Goal: Task Accomplishment & Management: Complete application form

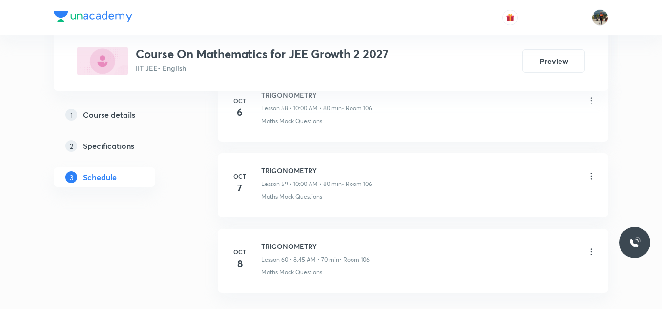
scroll to position [5012, 0]
click at [271, 168] on h6 "TRIGONOMETRY" at bounding box center [315, 170] width 108 height 10
copy h6 "TRIGONOMETRY"
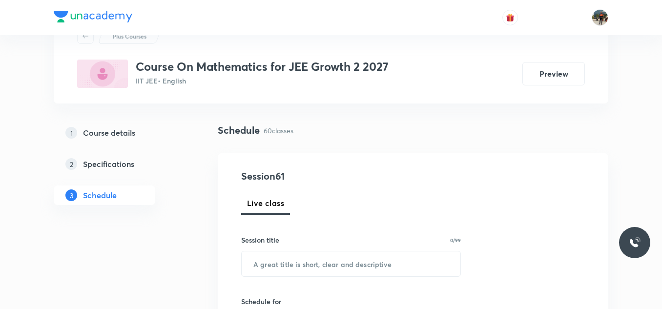
scroll to position [91, 0]
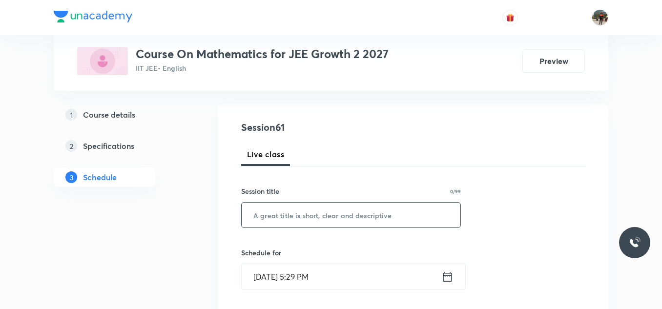
click at [347, 210] on input "text" at bounding box center [351, 215] width 219 height 25
paste input "TRIGONOMETRY"
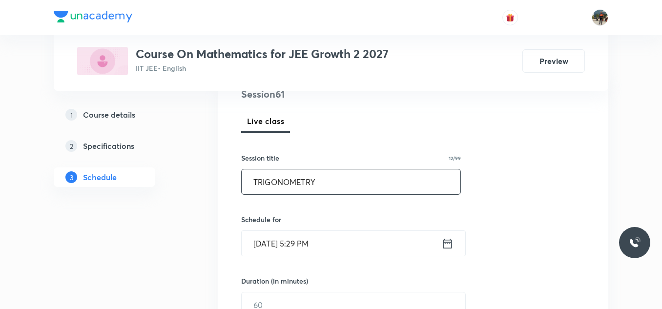
scroll to position [140, 0]
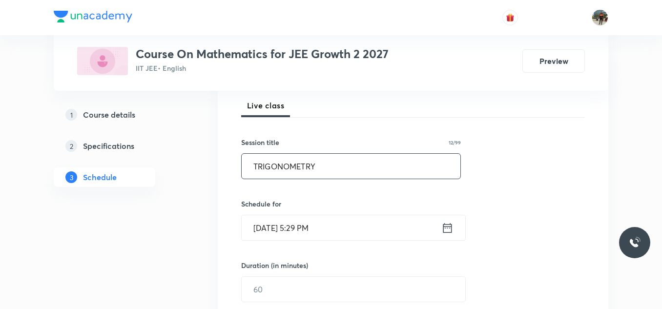
type input "TRIGONOMETRY"
click at [443, 227] on icon at bounding box center [447, 228] width 9 height 10
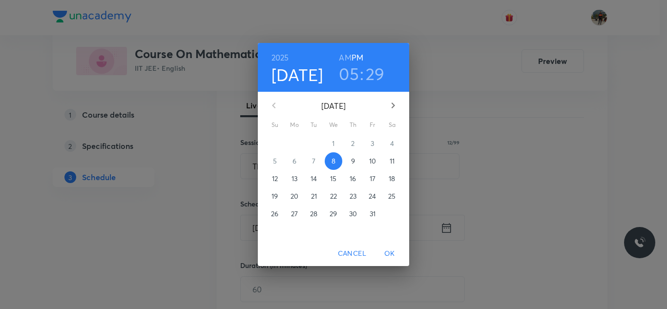
click at [352, 158] on p "9" at bounding box center [353, 161] width 4 height 10
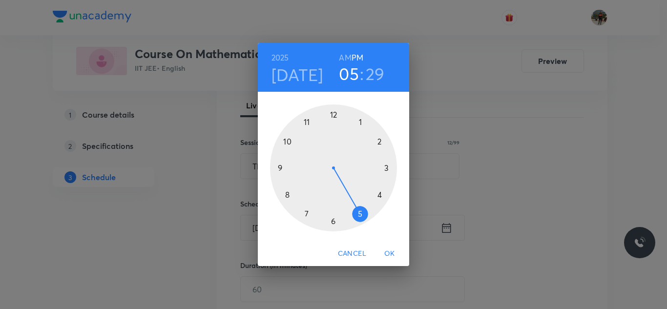
click at [346, 52] on h6 "AM" at bounding box center [345, 58] width 12 height 14
click at [287, 194] on div at bounding box center [333, 167] width 127 height 127
click at [280, 166] on div at bounding box center [333, 167] width 127 height 127
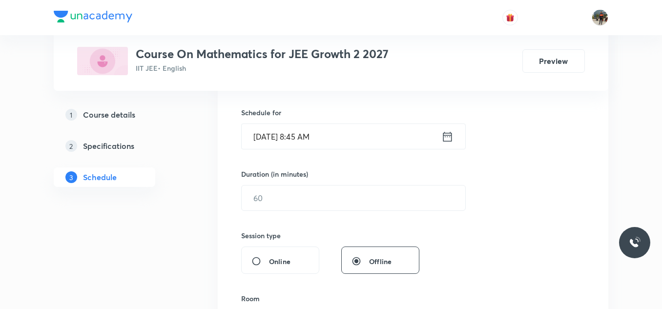
scroll to position [237, 0]
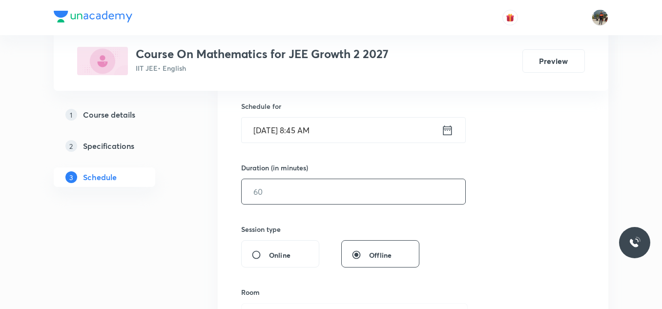
click at [306, 204] on div "​" at bounding box center [353, 192] width 225 height 26
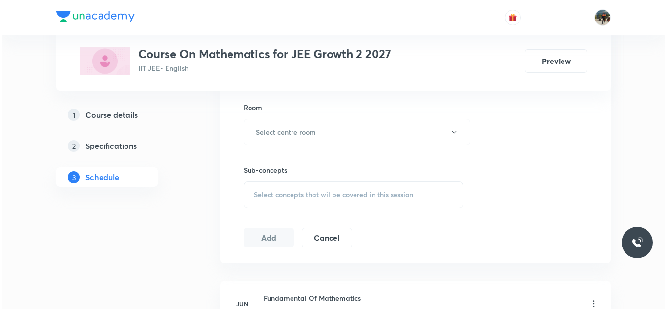
scroll to position [432, 0]
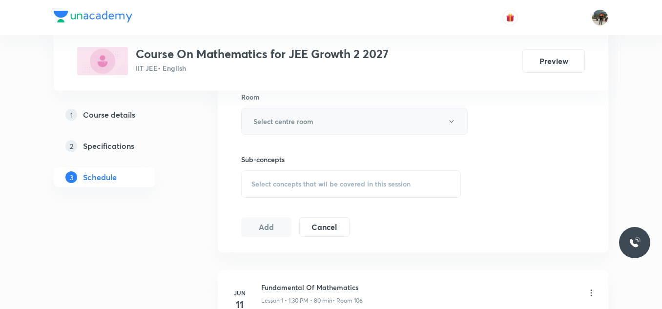
type input "80"
click at [263, 123] on h6 "Select centre room" at bounding box center [283, 121] width 60 height 10
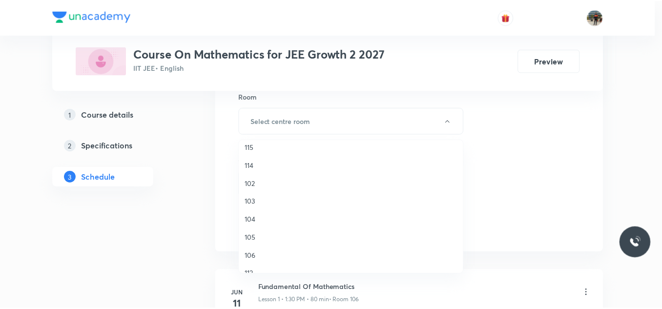
scroll to position [98, 0]
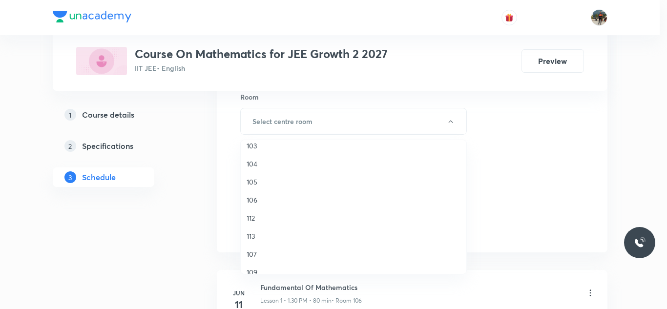
click at [255, 199] on span "106" at bounding box center [353, 200] width 214 height 10
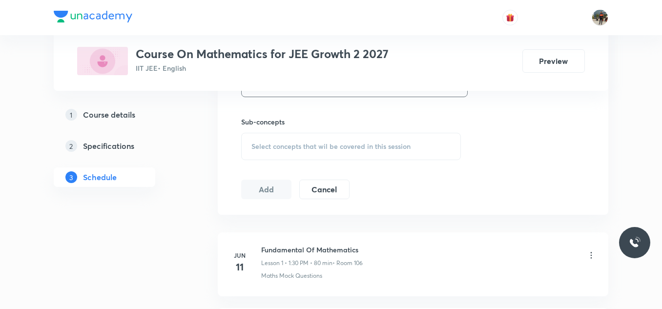
scroll to position [481, 0]
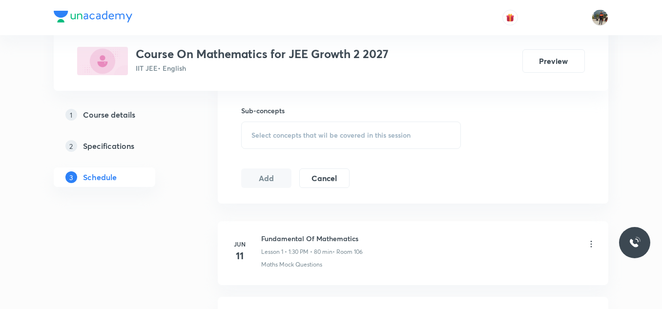
click at [257, 129] on div "Select concepts that wil be covered in this session" at bounding box center [351, 135] width 220 height 27
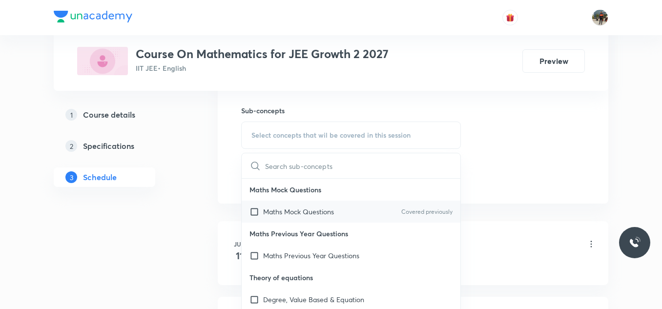
click at [252, 209] on input "checkbox" at bounding box center [256, 211] width 14 height 10
checkbox input "true"
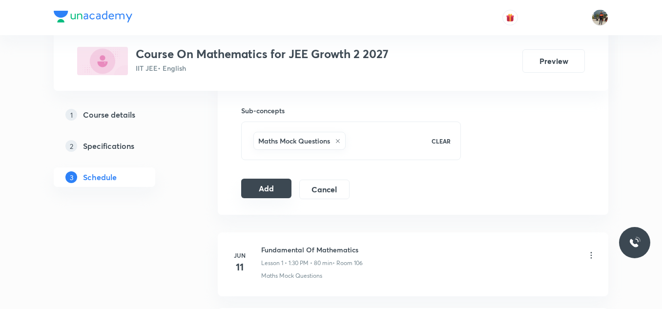
click at [266, 187] on button "Add" at bounding box center [266, 189] width 50 height 20
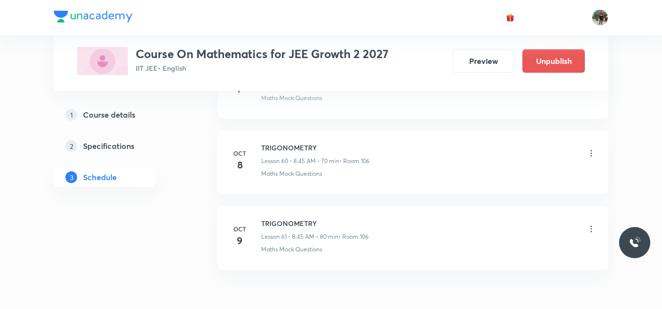
scroll to position [4639, 0]
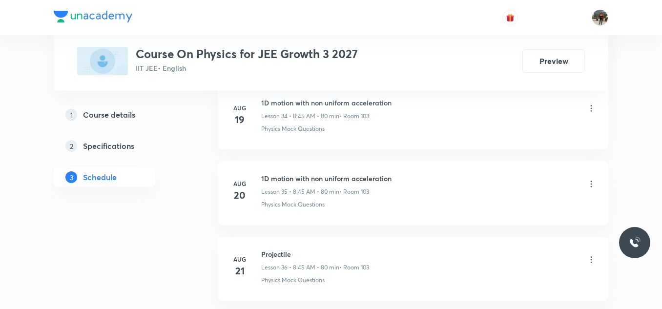
scroll to position [4773, 0]
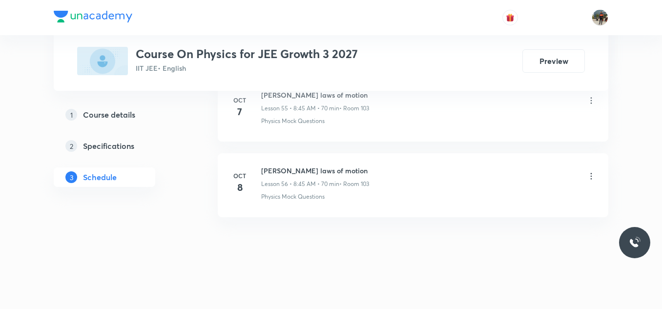
click at [275, 175] on h6 "Newton laws of motion" at bounding box center [315, 170] width 108 height 10
click at [313, 171] on h6 "Newton laws of motion" at bounding box center [315, 170] width 108 height 10
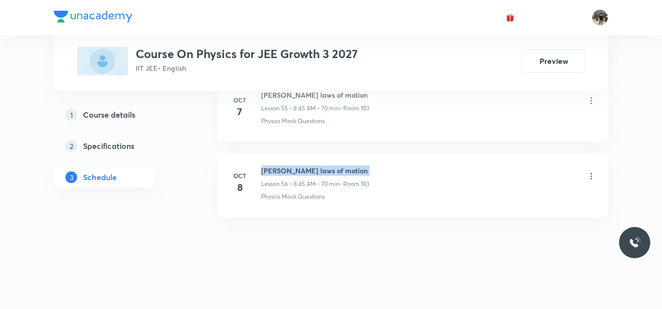
copy h6 "Newton laws of motion"
click at [313, 171] on h6 "Newton laws of motion" at bounding box center [315, 170] width 108 height 10
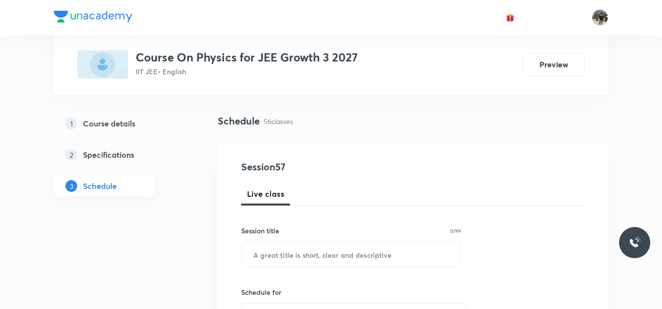
scroll to position [146, 0]
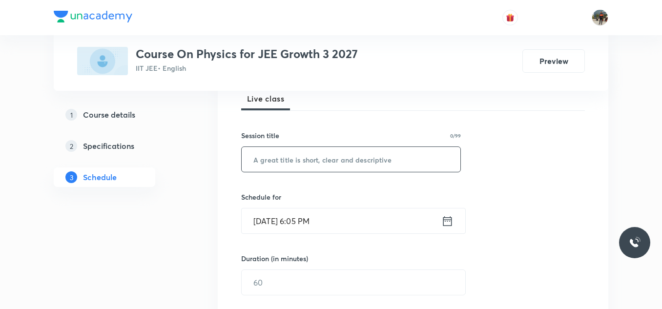
click at [294, 156] on input "text" at bounding box center [351, 159] width 219 height 25
paste input "Newton laws of motion"
type input "Newton laws of motion"
click at [446, 222] on icon at bounding box center [447, 221] width 12 height 14
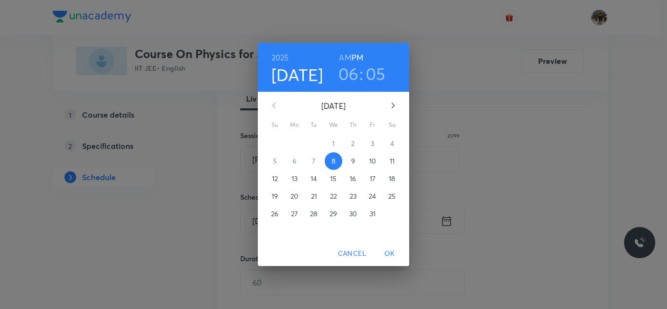
click at [354, 160] on p "9" at bounding box center [353, 161] width 4 height 10
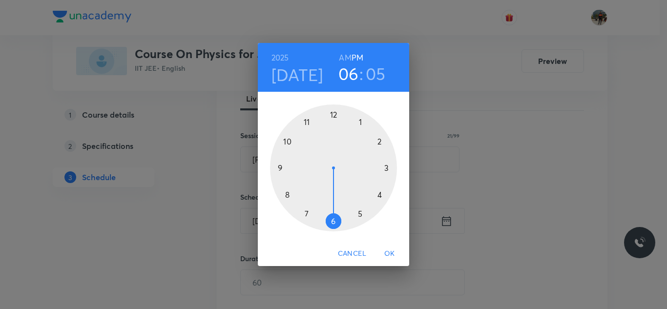
click at [342, 55] on h6 "AM" at bounding box center [345, 58] width 12 height 14
click at [286, 195] on div at bounding box center [333, 167] width 127 height 127
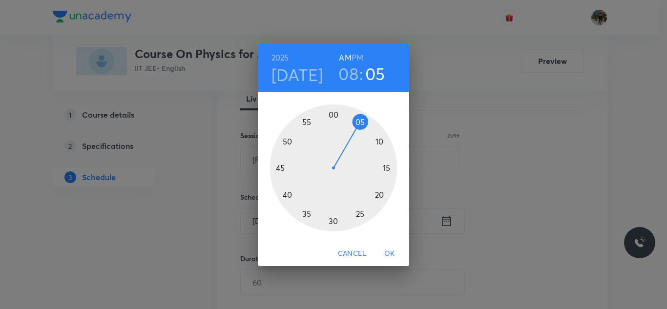
click at [280, 167] on div at bounding box center [333, 167] width 127 height 127
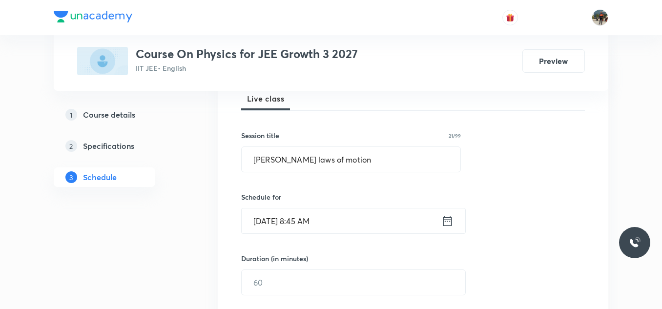
scroll to position [195, 0]
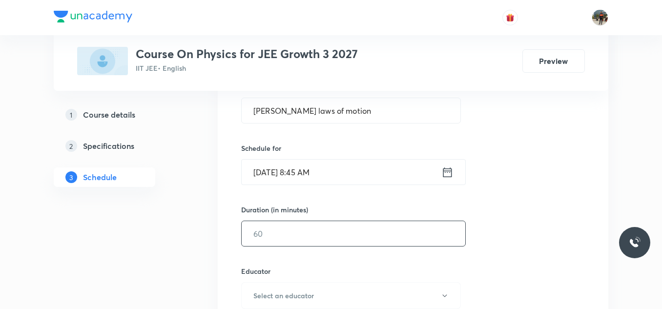
click at [330, 227] on input "text" at bounding box center [354, 233] width 224 height 25
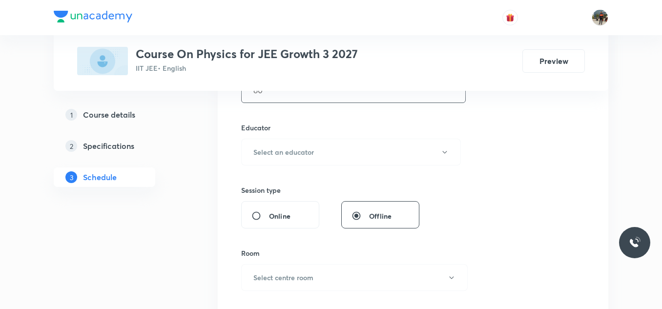
scroll to position [342, 0]
type input "80"
click at [258, 146] on h6 "Select an educator" at bounding box center [283, 149] width 61 height 10
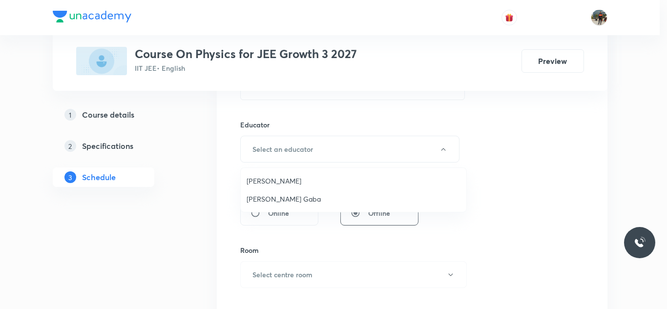
click at [269, 197] on span "Arpit Gaba" at bounding box center [353, 199] width 214 height 10
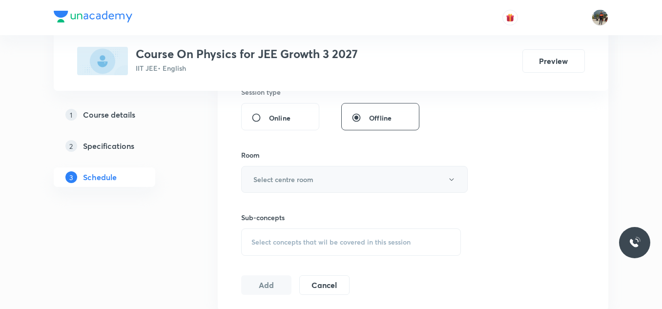
scroll to position [439, 0]
click at [268, 168] on button "Select centre room" at bounding box center [354, 176] width 226 height 27
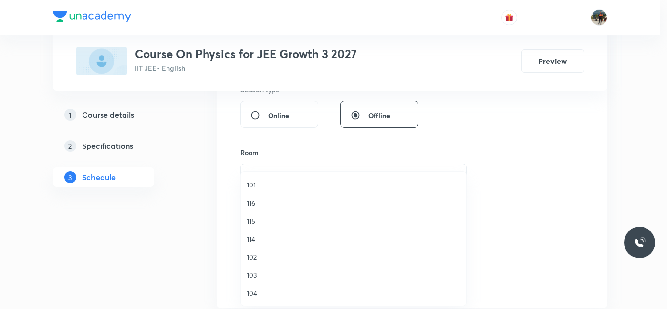
click at [254, 276] on span "103" at bounding box center [353, 275] width 214 height 10
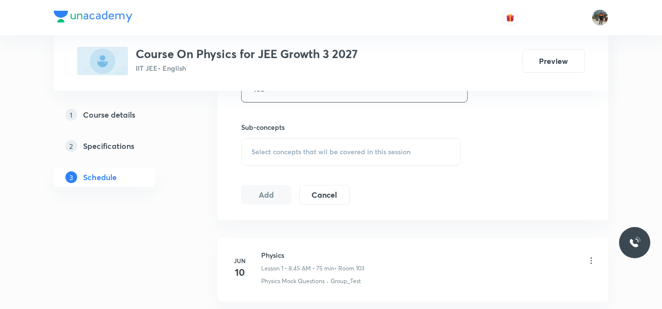
scroll to position [537, 0]
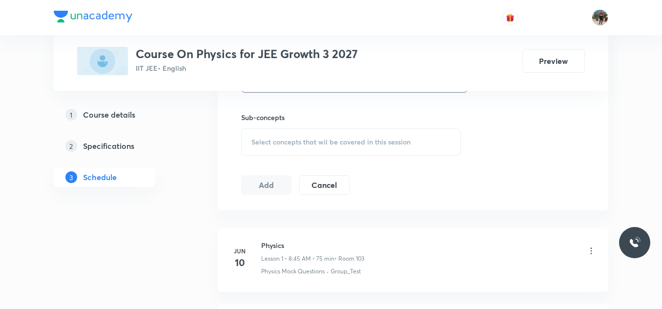
click at [247, 139] on div "Select concepts that wil be covered in this session" at bounding box center [351, 141] width 220 height 27
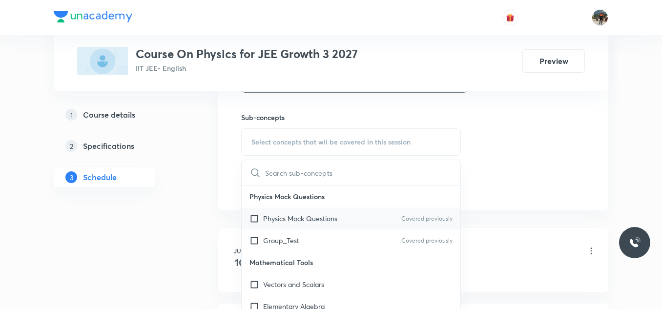
click at [254, 219] on input "checkbox" at bounding box center [256, 218] width 14 height 10
checkbox input "true"
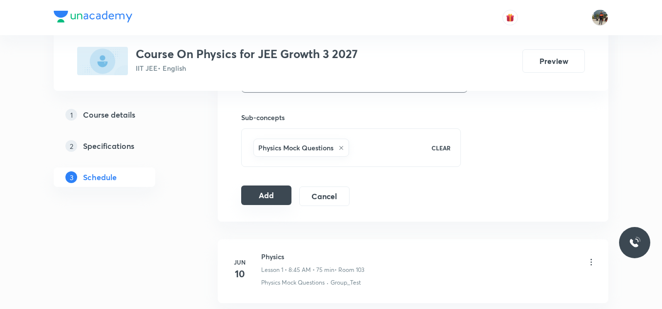
click at [270, 195] on button "Add" at bounding box center [266, 195] width 50 height 20
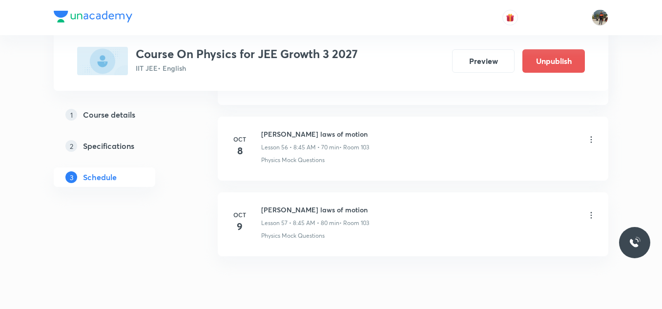
scroll to position [4337, 0]
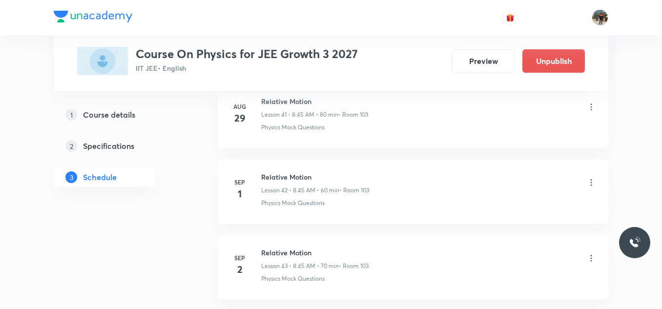
scroll to position [4848, 0]
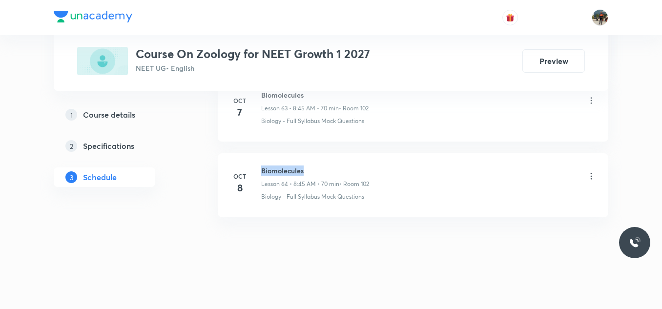
click at [280, 171] on h6 "Biomolecules" at bounding box center [315, 170] width 108 height 10
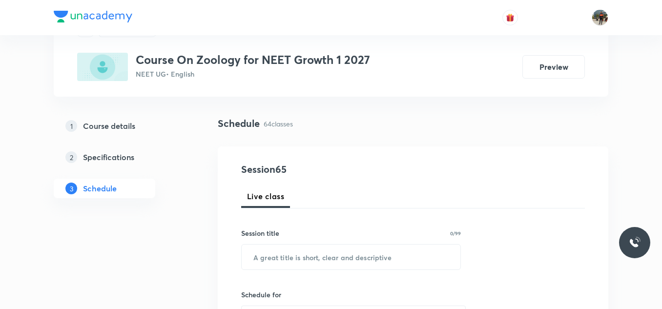
scroll to position [98, 0]
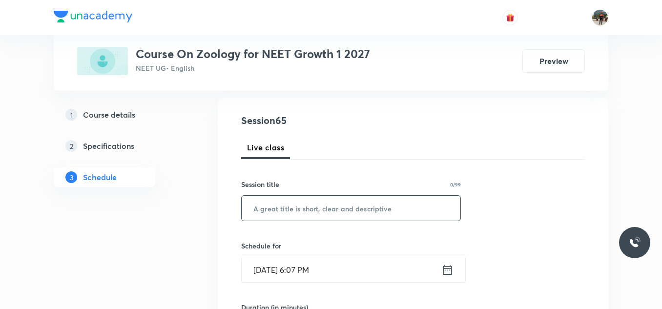
click at [288, 212] on input "text" at bounding box center [351, 208] width 219 height 25
paste input "Biomolecules"
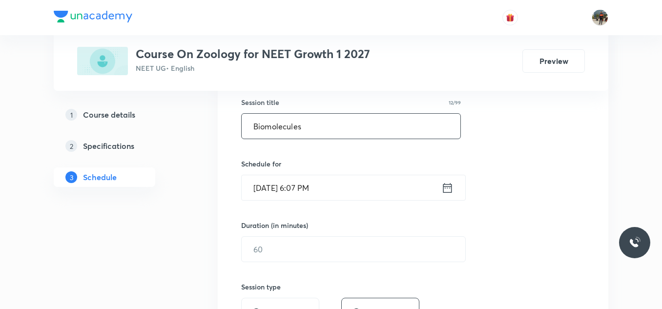
scroll to position [195, 0]
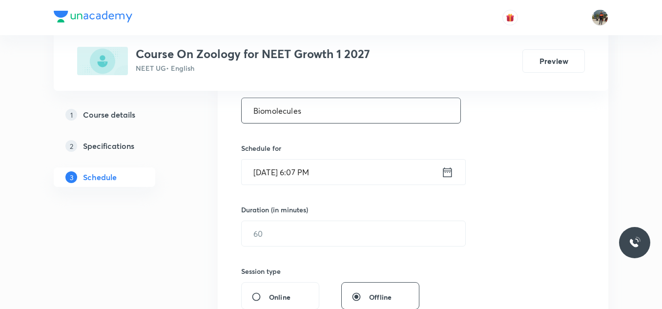
type input "Biomolecules"
click at [446, 173] on icon at bounding box center [447, 172] width 12 height 14
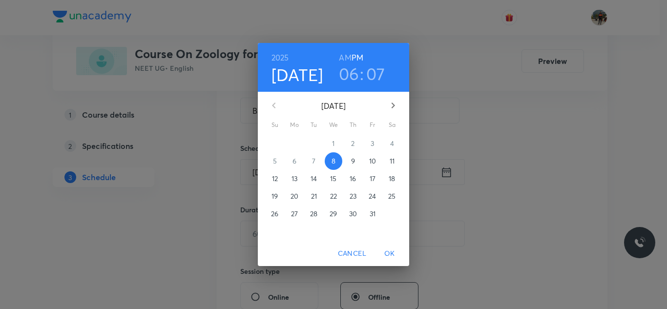
click at [349, 162] on span "9" at bounding box center [353, 161] width 18 height 10
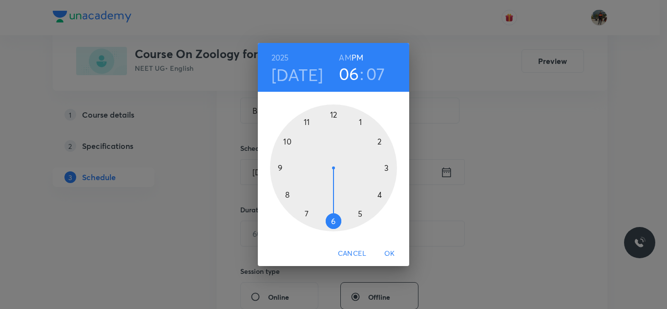
click at [346, 55] on h6 "AM" at bounding box center [345, 58] width 12 height 14
click at [289, 195] on div at bounding box center [333, 167] width 127 height 127
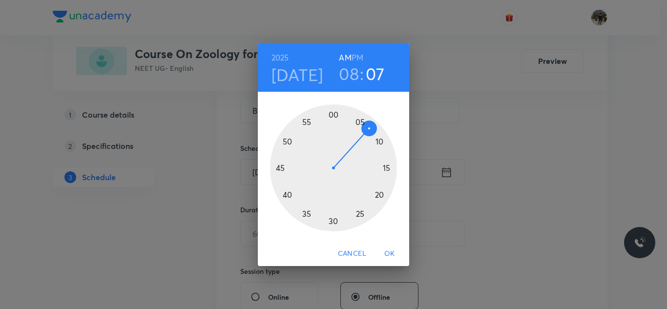
click at [280, 166] on div at bounding box center [333, 167] width 127 height 127
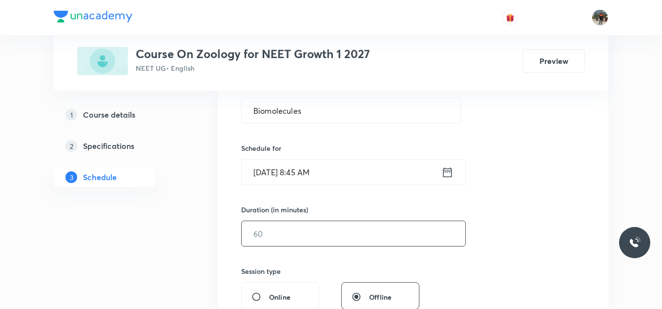
click at [277, 230] on input "text" at bounding box center [354, 233] width 224 height 25
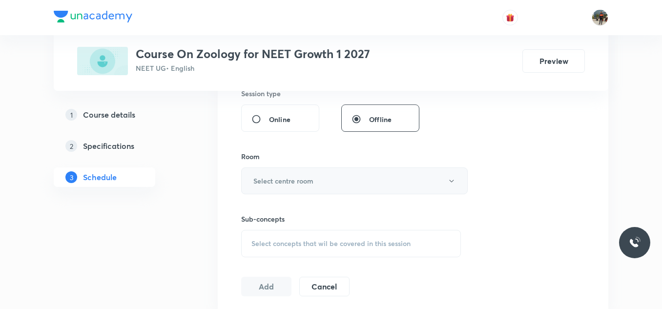
scroll to position [390, 0]
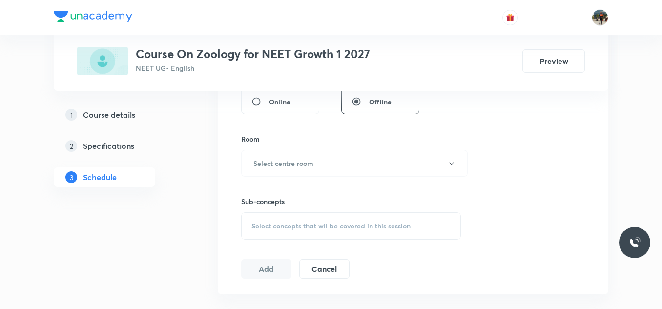
type input "85"
click at [261, 148] on div "Room Select centre room" at bounding box center [351, 155] width 220 height 43
click at [260, 155] on button "Select centre room" at bounding box center [354, 163] width 226 height 27
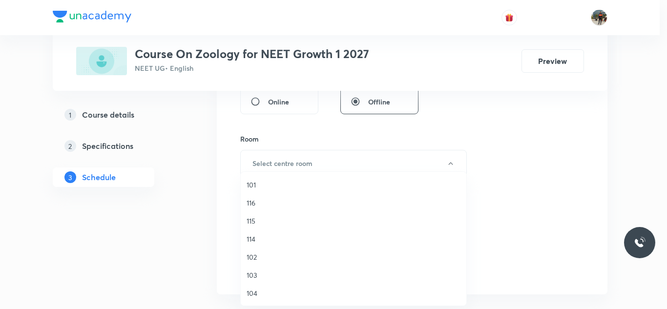
click at [247, 258] on span "102" at bounding box center [353, 257] width 214 height 10
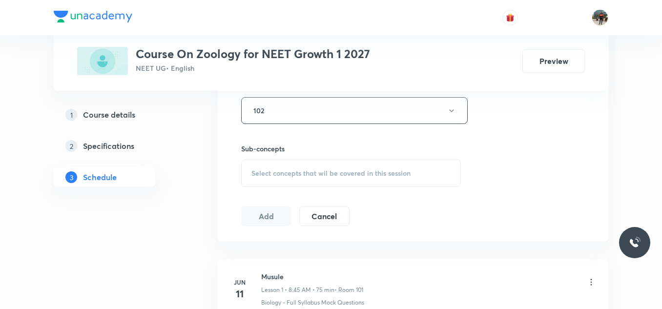
scroll to position [439, 0]
click at [246, 170] on div "Select concepts that wil be covered in this session" at bounding box center [351, 176] width 220 height 27
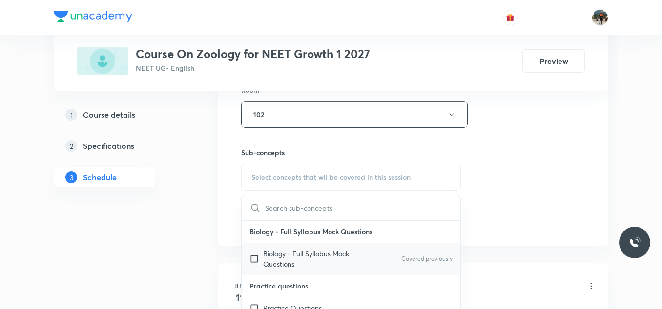
click at [252, 258] on input "checkbox" at bounding box center [256, 258] width 14 height 20
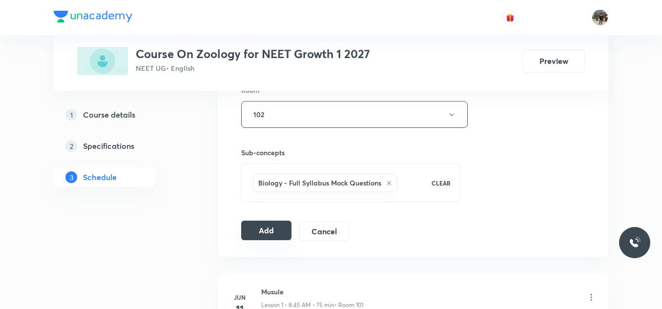
click at [260, 235] on button "Add" at bounding box center [266, 231] width 50 height 20
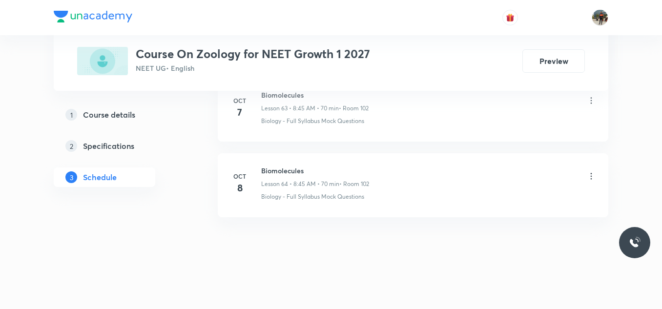
scroll to position [4866, 0]
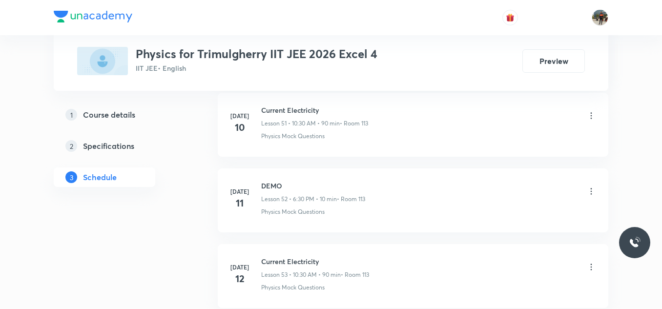
scroll to position [7269, 0]
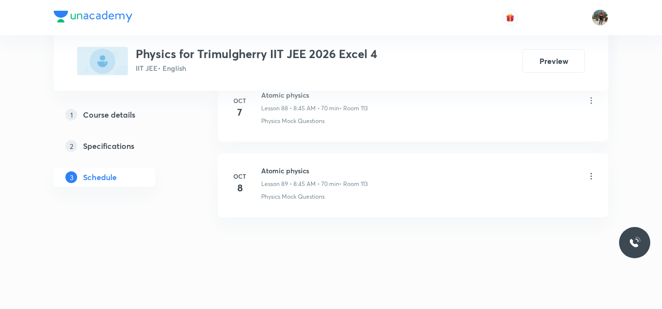
click at [294, 167] on h6 "Atomic physics" at bounding box center [314, 170] width 106 height 10
copy h6 "Atomic physics"
click at [294, 167] on h6 "Atomic physics" at bounding box center [314, 170] width 106 height 10
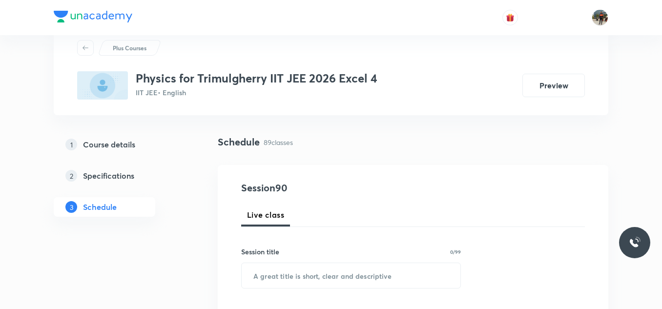
scroll to position [98, 0]
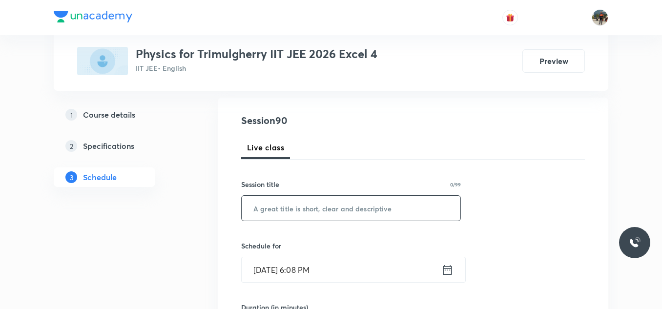
click at [304, 210] on input "text" at bounding box center [351, 208] width 219 height 25
paste input "Atomic physics"
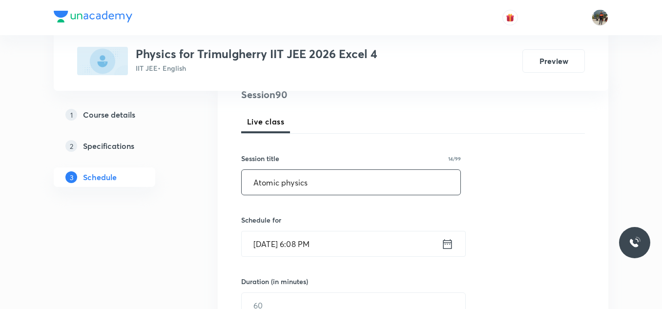
scroll to position [146, 0]
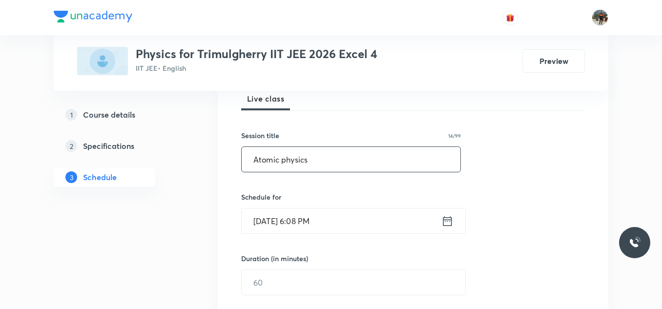
type input "Atomic physics"
click at [446, 222] on icon at bounding box center [447, 221] width 12 height 14
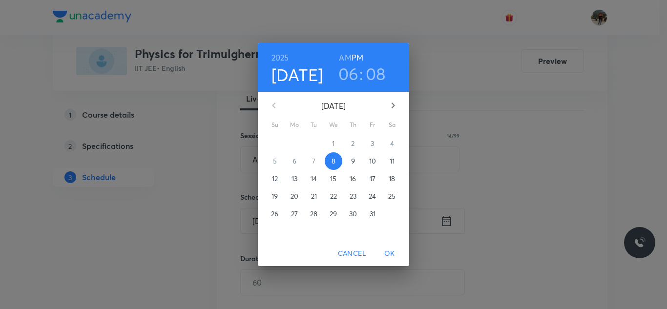
click at [350, 158] on span "9" at bounding box center [353, 161] width 18 height 10
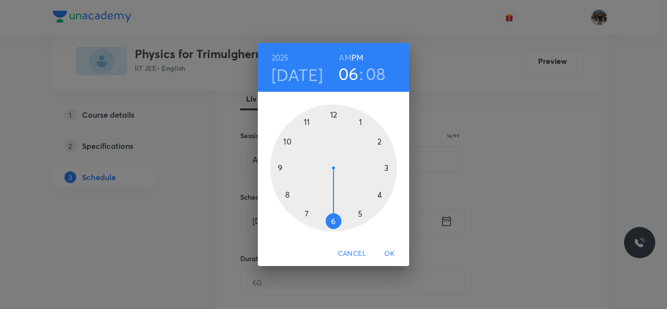
click at [345, 58] on h6 "AM" at bounding box center [345, 58] width 12 height 14
click at [287, 193] on div at bounding box center [333, 167] width 127 height 127
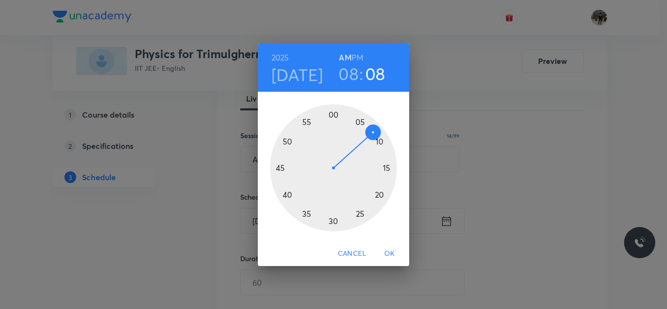
click at [279, 167] on div at bounding box center [333, 167] width 127 height 127
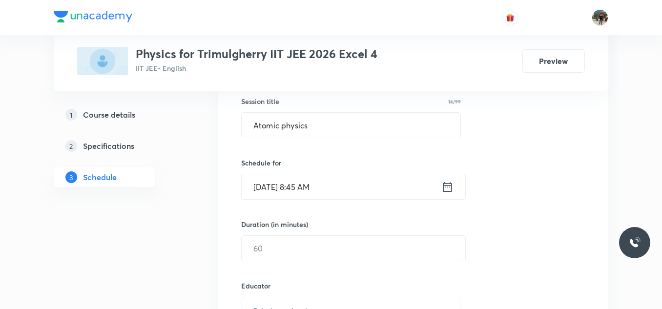
scroll to position [293, 0]
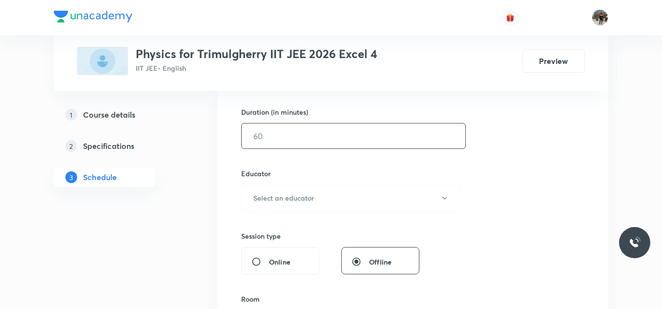
click at [291, 142] on input "text" at bounding box center [354, 135] width 224 height 25
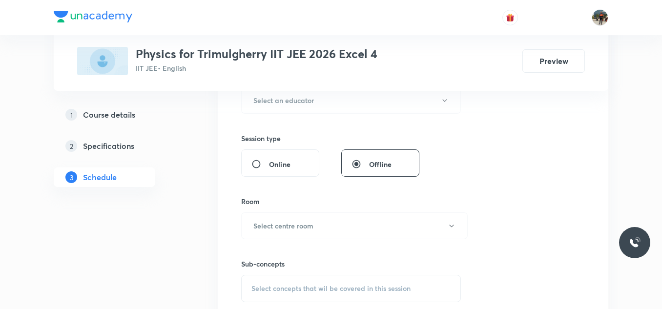
scroll to position [342, 0]
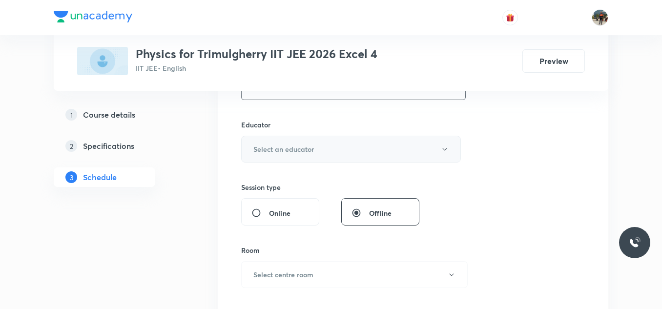
type input "90"
click at [273, 143] on button "Select an educator" at bounding box center [351, 149] width 220 height 27
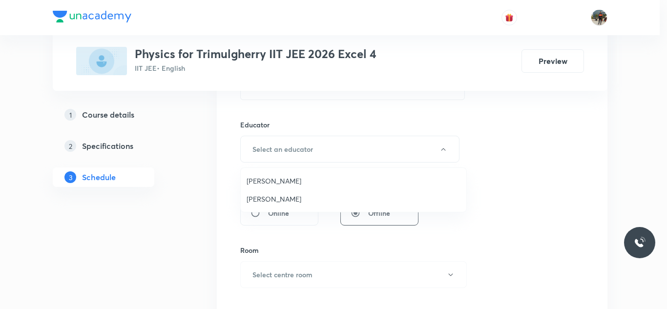
click at [273, 184] on span "[PERSON_NAME]" at bounding box center [353, 181] width 214 height 10
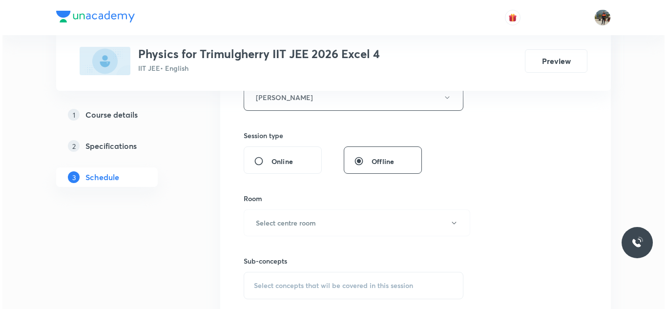
scroll to position [439, 0]
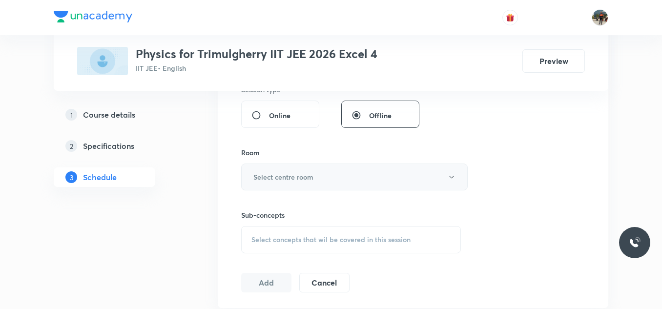
click at [259, 173] on h6 "Select centre room" at bounding box center [283, 177] width 60 height 10
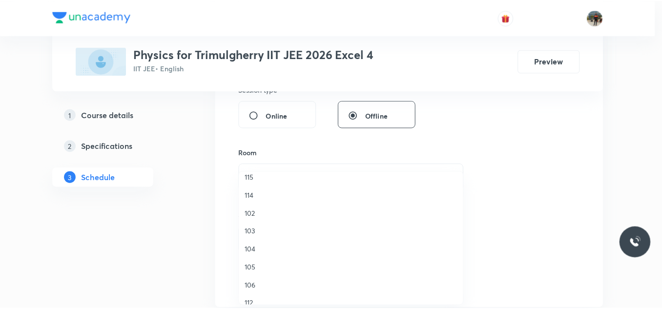
scroll to position [98, 0]
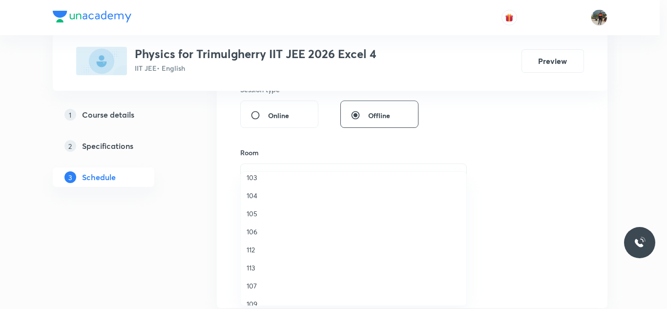
click at [253, 265] on span "113" at bounding box center [353, 268] width 214 height 10
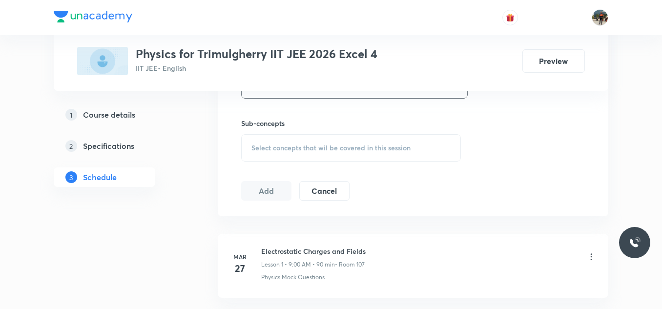
scroll to position [537, 0]
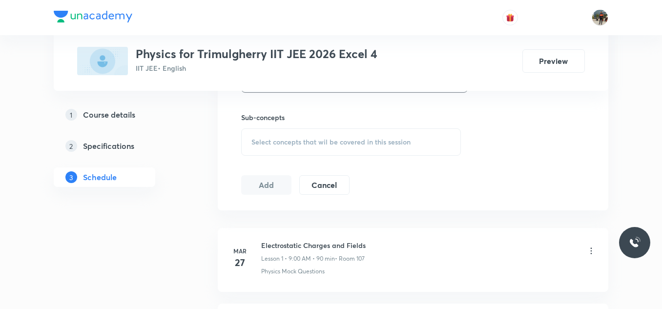
click at [253, 141] on span "Select concepts that wil be covered in this session" at bounding box center [330, 142] width 159 height 8
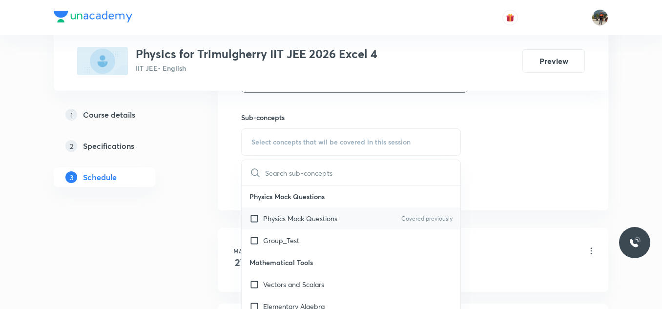
click at [250, 216] on input "checkbox" at bounding box center [256, 218] width 14 height 10
checkbox input "true"
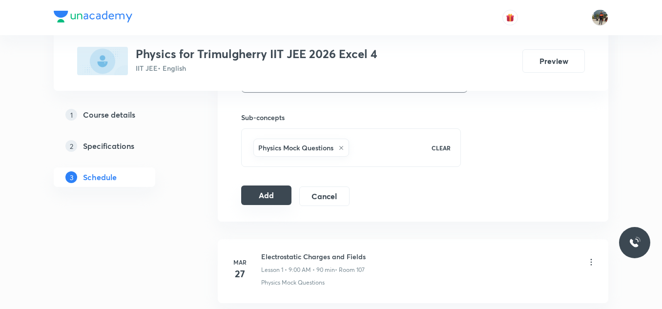
click at [265, 192] on button "Add" at bounding box center [266, 195] width 50 height 20
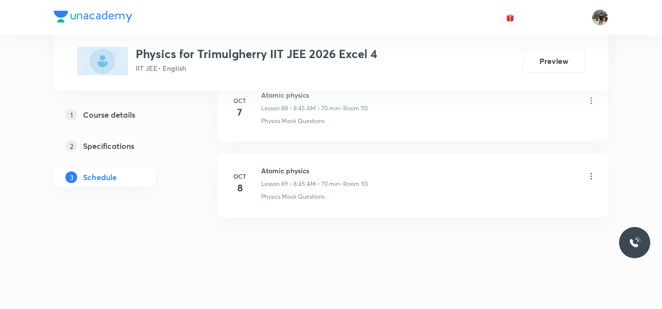
scroll to position [6758, 0]
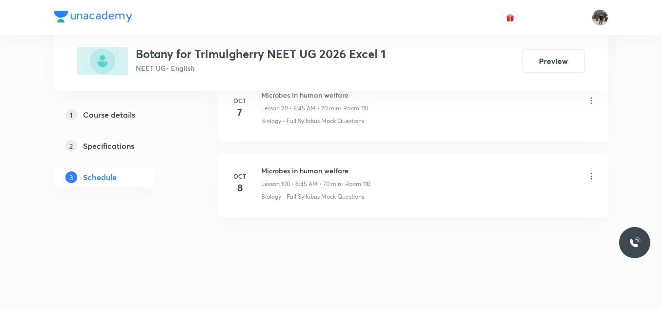
click at [299, 166] on h6 "Microbes in human welfare" at bounding box center [315, 170] width 109 height 10
copy h6 "Microbes in human welfare"
click at [299, 166] on h6 "Microbes in human welfare" at bounding box center [315, 170] width 109 height 10
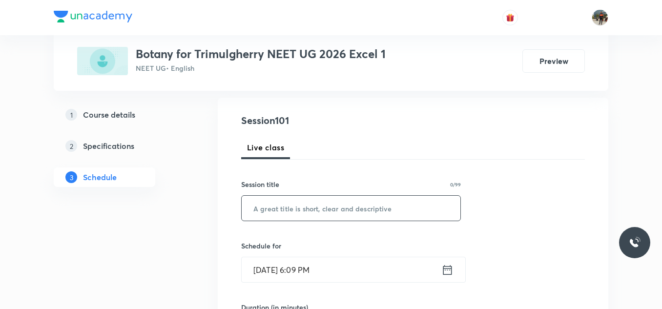
click at [340, 216] on input "text" at bounding box center [351, 208] width 219 height 25
paste input "Microbes in human welfare"
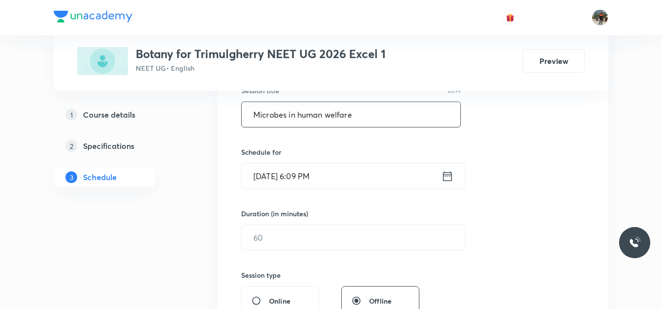
scroll to position [195, 0]
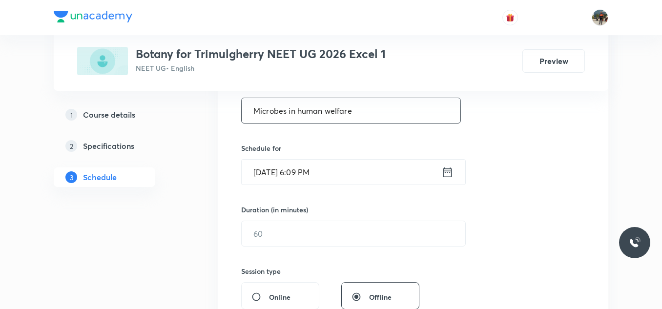
type input "Microbes in human welfare"
click at [444, 174] on icon at bounding box center [447, 172] width 12 height 14
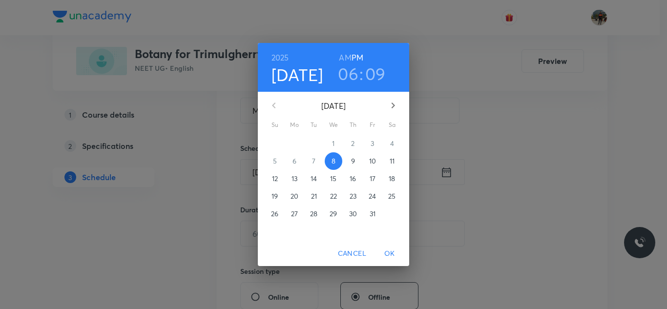
click at [351, 160] on p "9" at bounding box center [353, 161] width 4 height 10
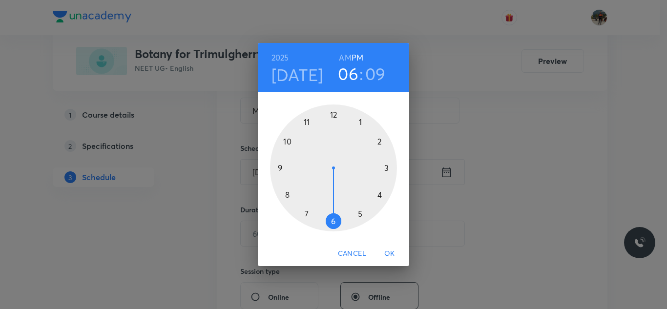
click at [345, 58] on h6 "AM" at bounding box center [345, 58] width 12 height 14
click at [286, 195] on div at bounding box center [333, 167] width 127 height 127
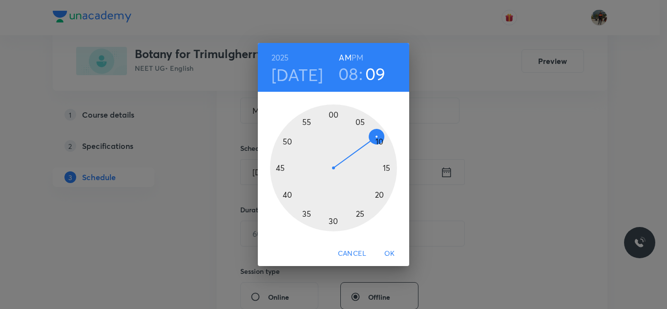
click at [279, 168] on div at bounding box center [333, 167] width 127 height 127
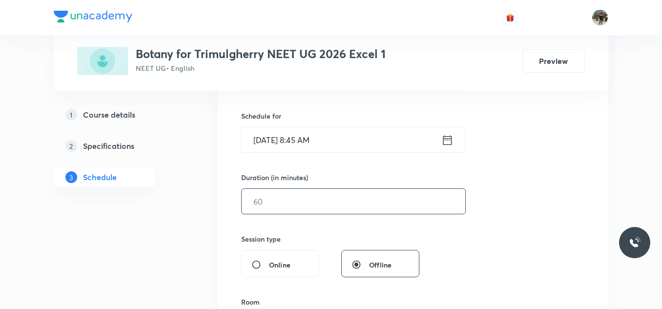
scroll to position [244, 0]
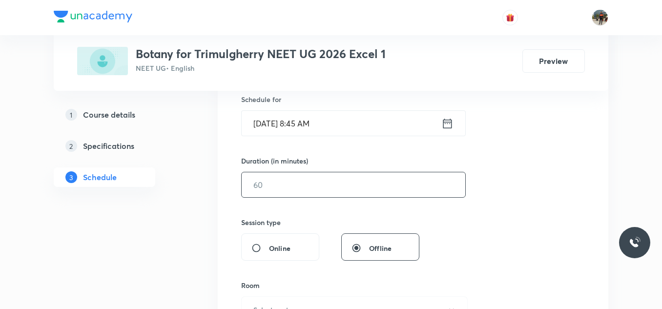
click at [307, 182] on input "text" at bounding box center [354, 184] width 224 height 25
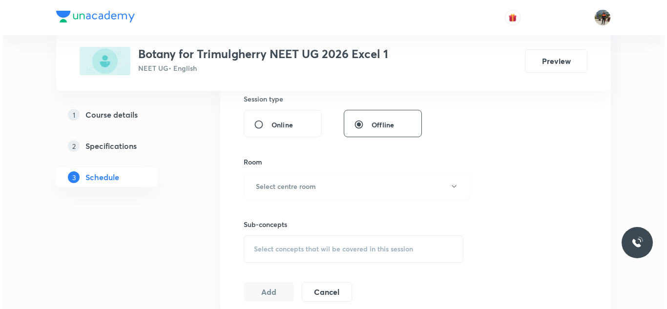
scroll to position [390, 0]
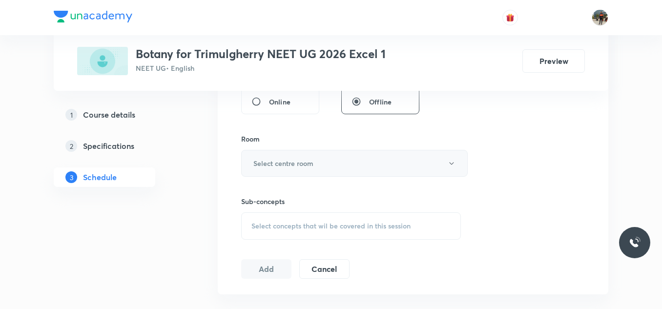
type input "90"
click at [254, 159] on h6 "Select centre room" at bounding box center [283, 163] width 60 height 10
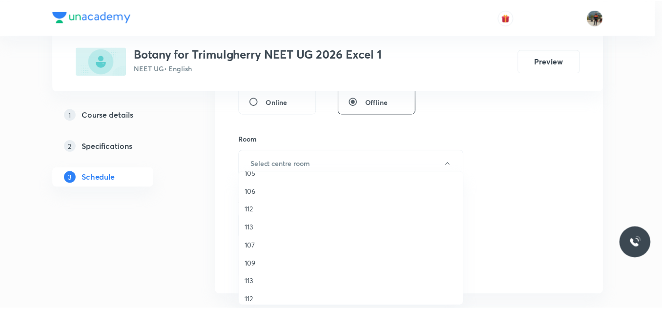
scroll to position [181, 0]
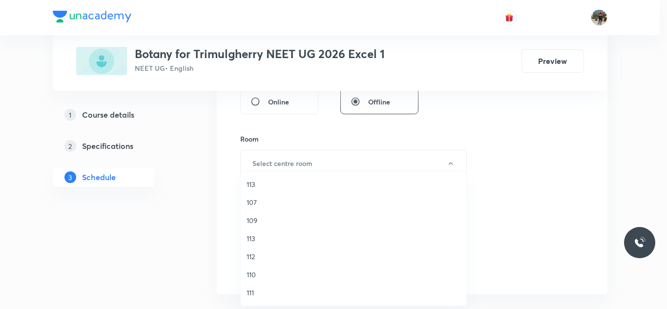
click at [253, 275] on span "110" at bounding box center [353, 274] width 214 height 10
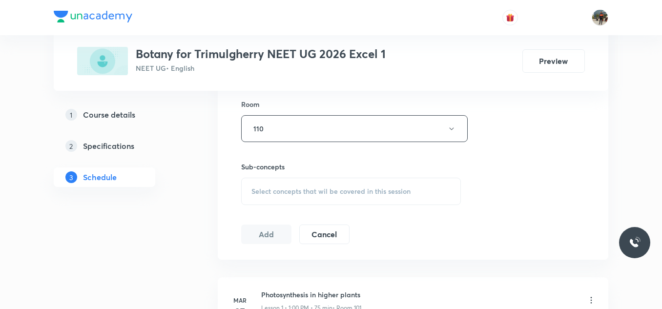
scroll to position [488, 0]
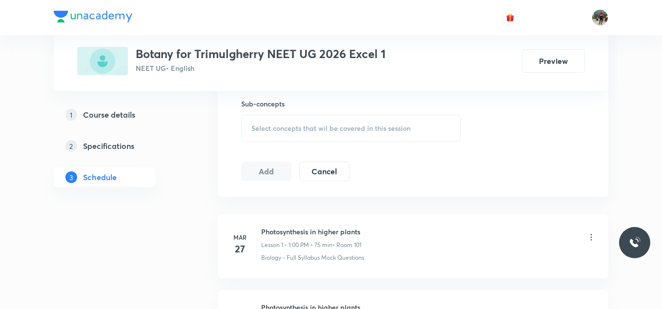
click at [263, 125] on span "Select concepts that wil be covered in this session" at bounding box center [330, 128] width 159 height 8
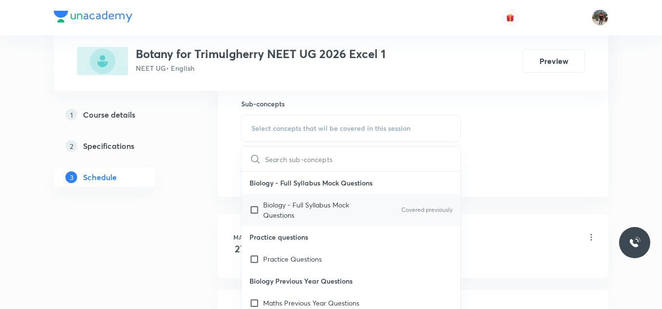
click at [256, 209] on input "checkbox" at bounding box center [256, 210] width 14 height 20
checkbox input "true"
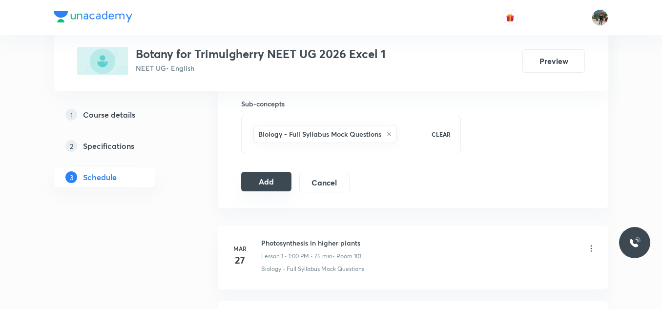
click at [257, 187] on button "Add" at bounding box center [266, 182] width 50 height 20
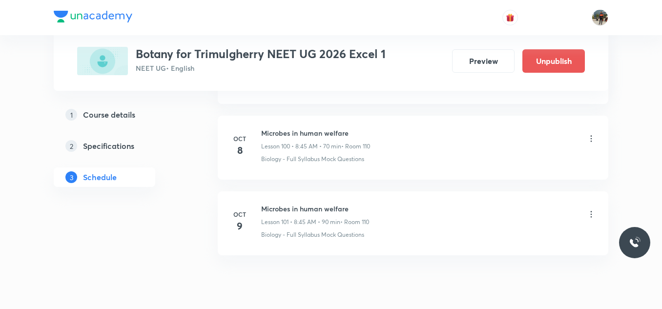
scroll to position [7665, 0]
